Goal: Navigation & Orientation: Find specific page/section

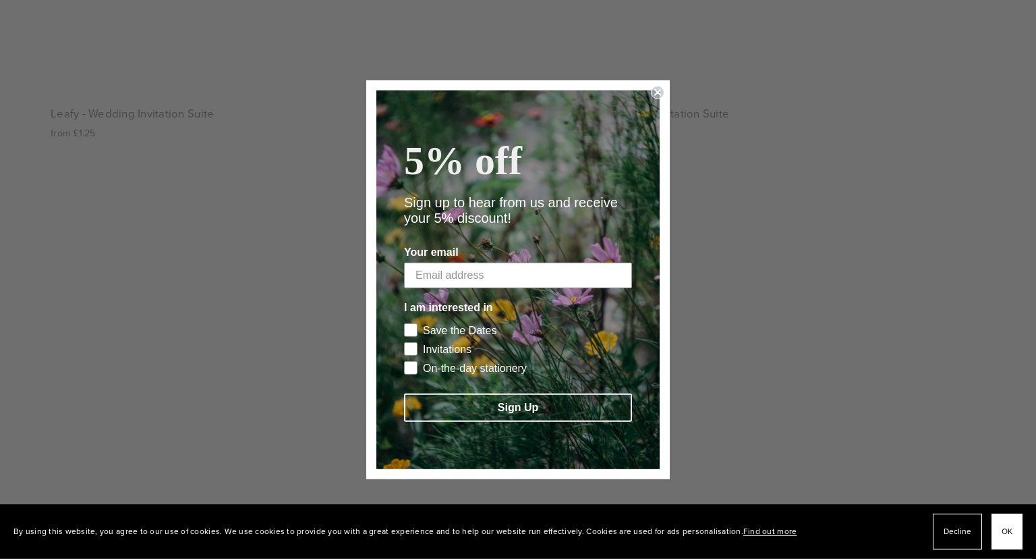
scroll to position [3150, 0]
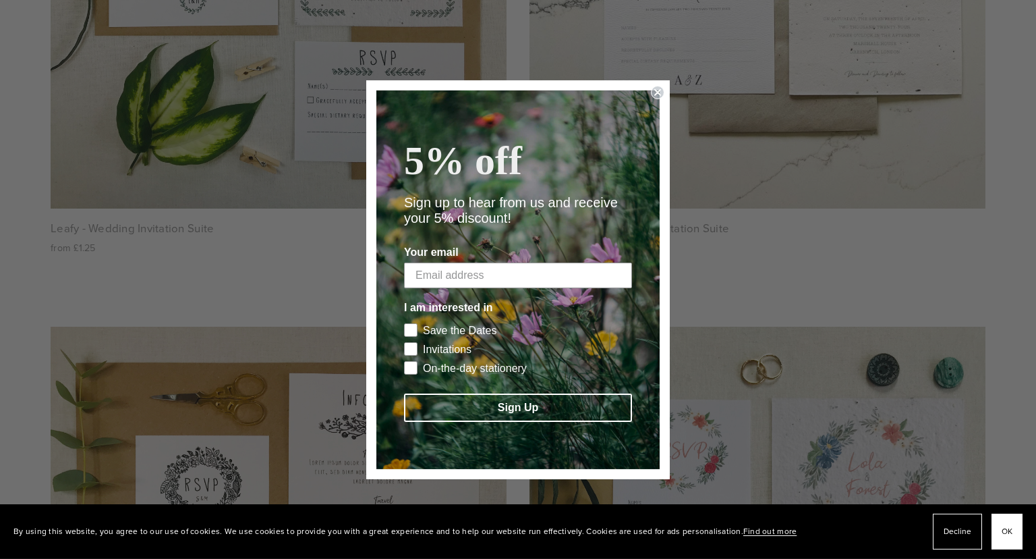
click at [659, 90] on icon "Close dialog" at bounding box center [657, 92] width 5 height 5
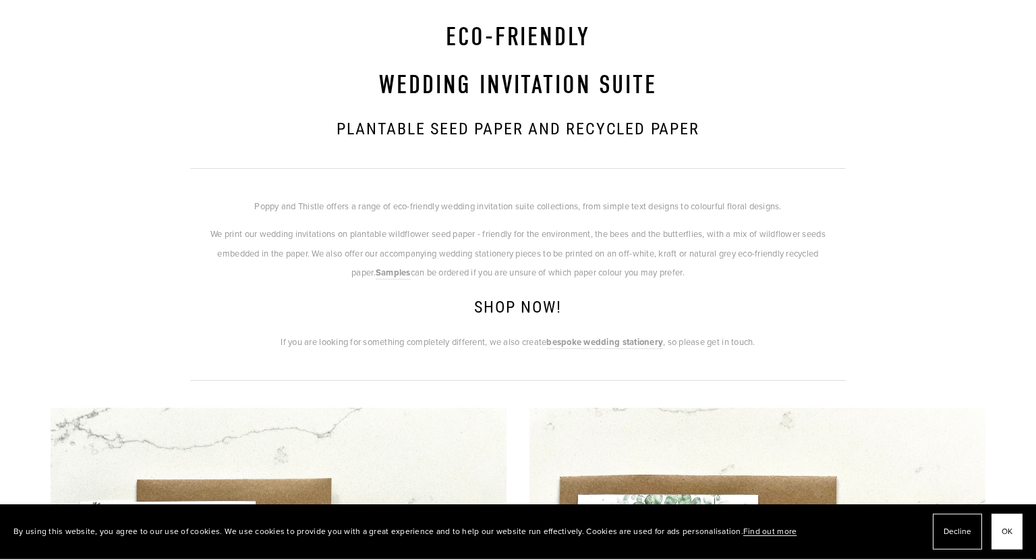
scroll to position [235, 0]
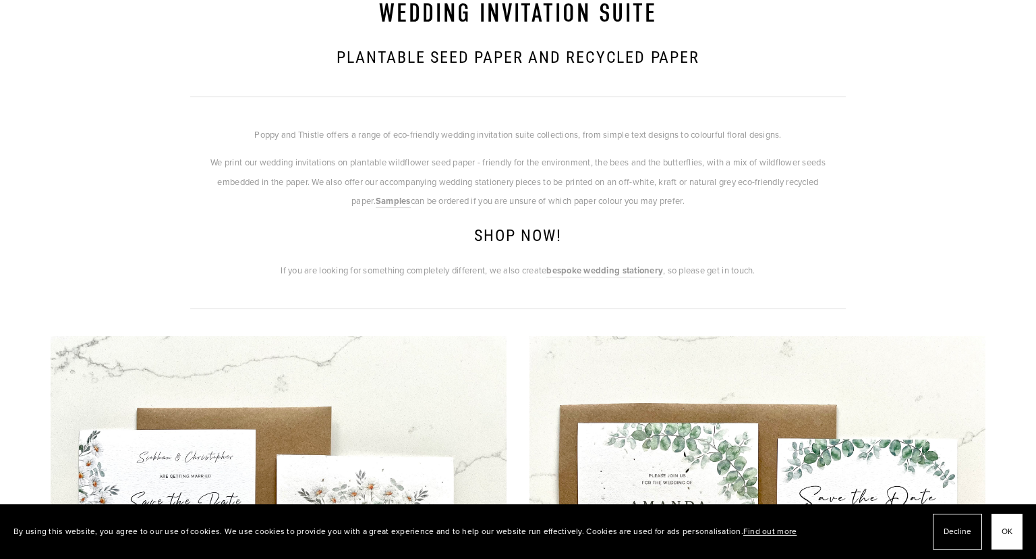
click at [387, 268] on p "If you are looking for something completely different, we also create bespoke w…" at bounding box center [518, 270] width 656 height 20
click at [599, 269] on strong "bespoke wedding stationery" at bounding box center [605, 270] width 117 height 13
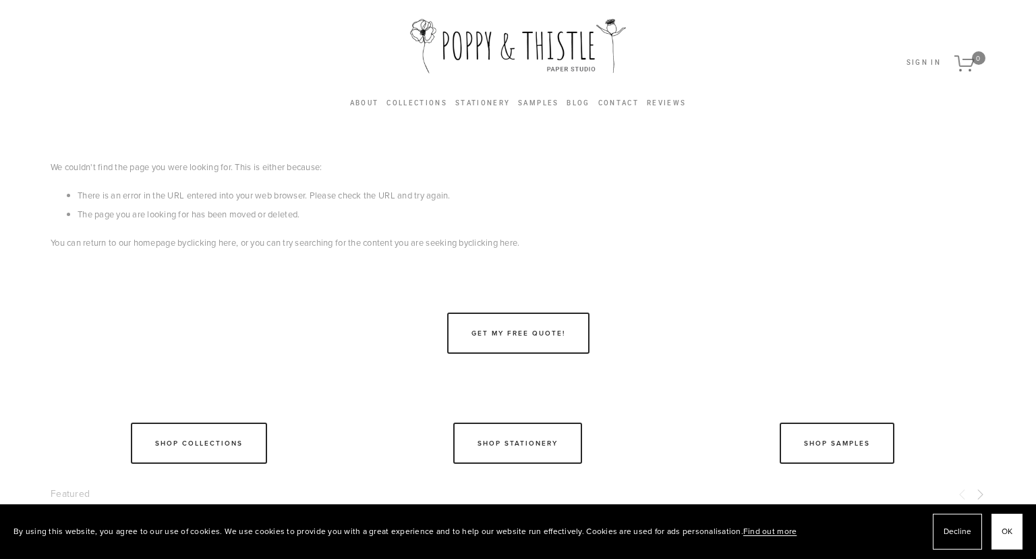
scroll to position [28, 0]
click at [236, 246] on link "clicking here" at bounding box center [211, 243] width 49 height 12
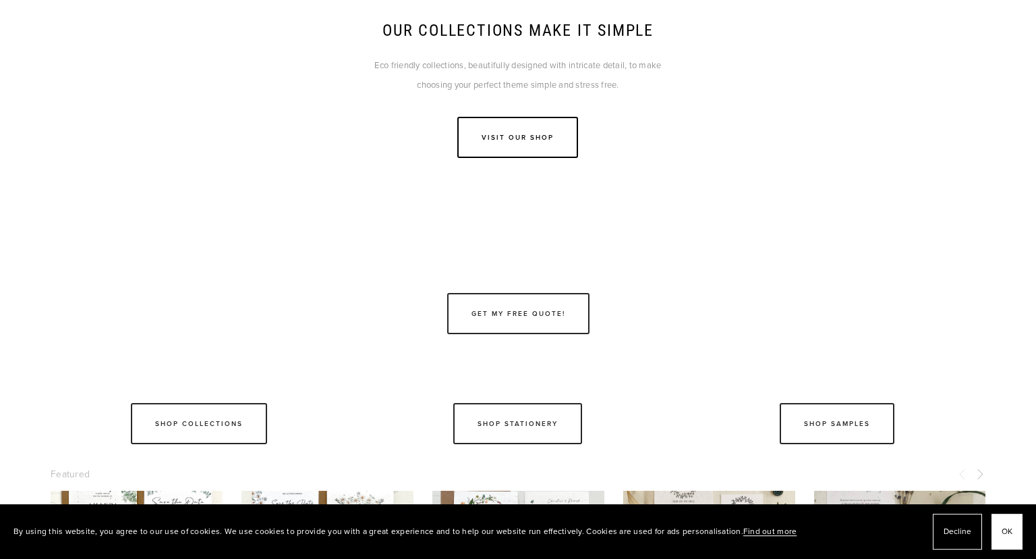
scroll to position [2559, 0]
click at [511, 130] on link "Visit Our Shop" at bounding box center [517, 136] width 121 height 41
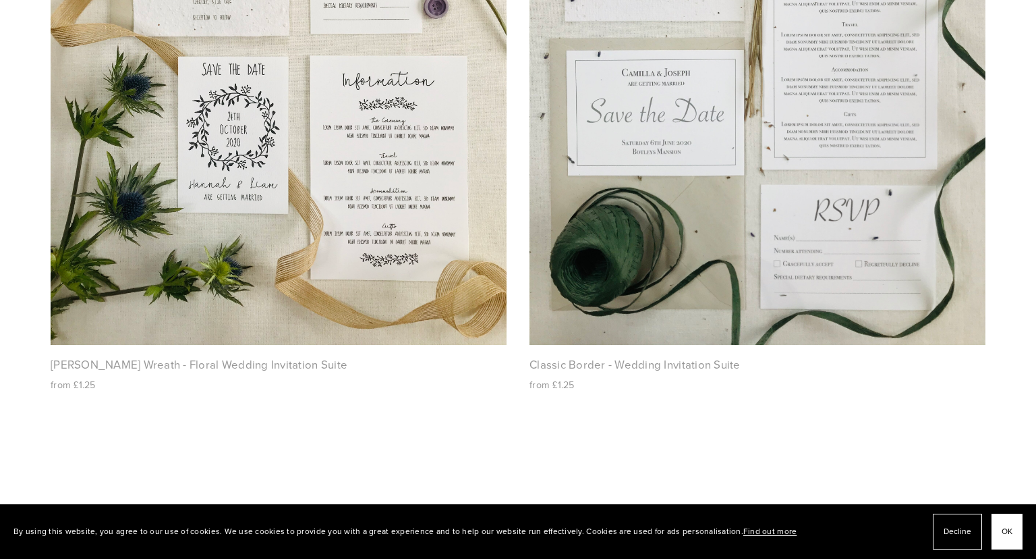
scroll to position [2287, 0]
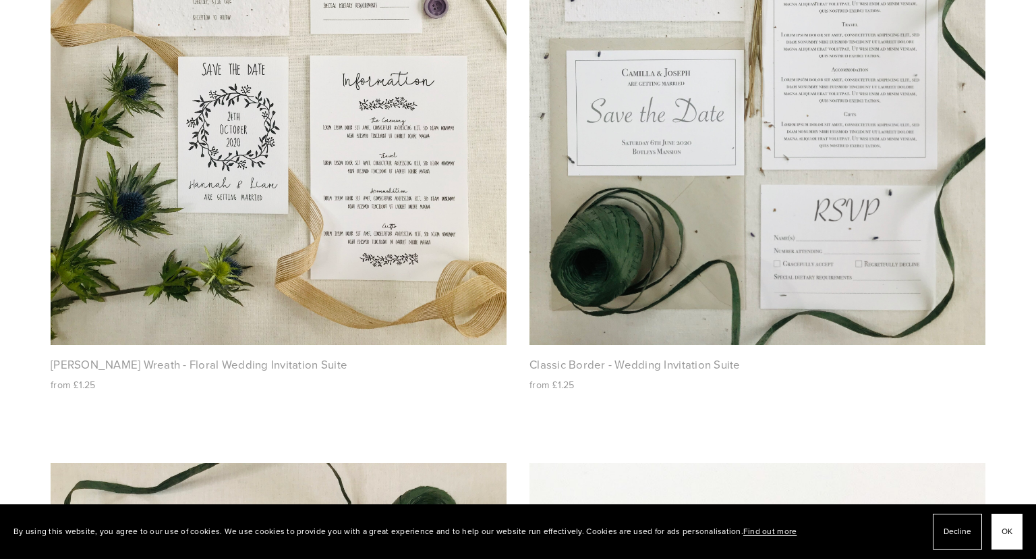
scroll to position [2559, 0]
